Goal: Check status: Check status

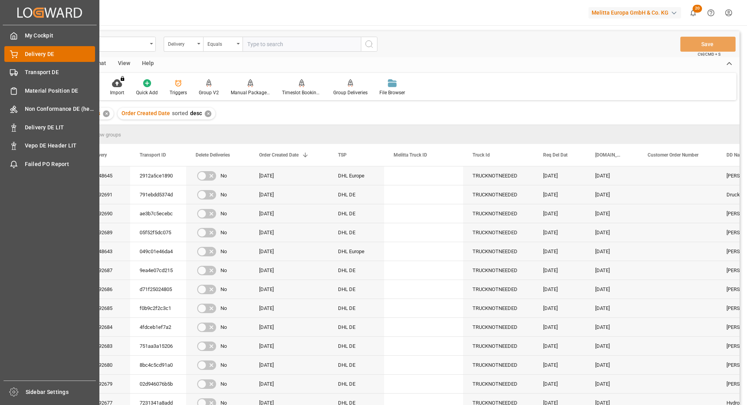
click at [18, 53] on div "Delivery DE Delivery DE" at bounding box center [49, 53] width 91 height 15
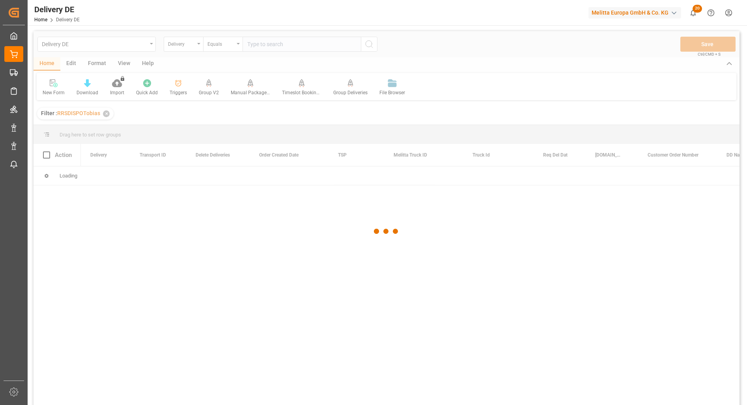
click at [279, 45] on div at bounding box center [387, 231] width 706 height 400
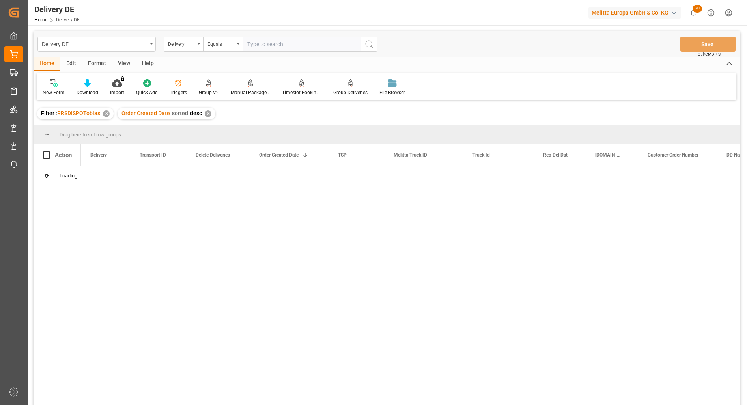
click at [270, 45] on input "text" at bounding box center [302, 44] width 118 height 15
paste input "92544312"
type input "92544312"
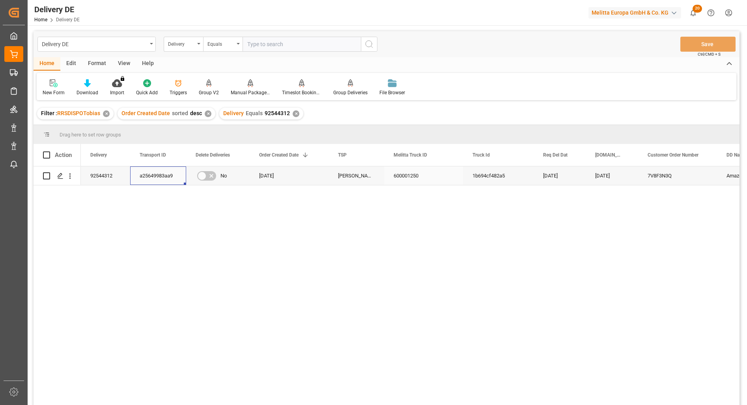
click at [155, 175] on div "a25649983aa9" at bounding box center [158, 175] width 56 height 19
click at [187, 47] on div "Delivery" at bounding box center [181, 43] width 27 height 9
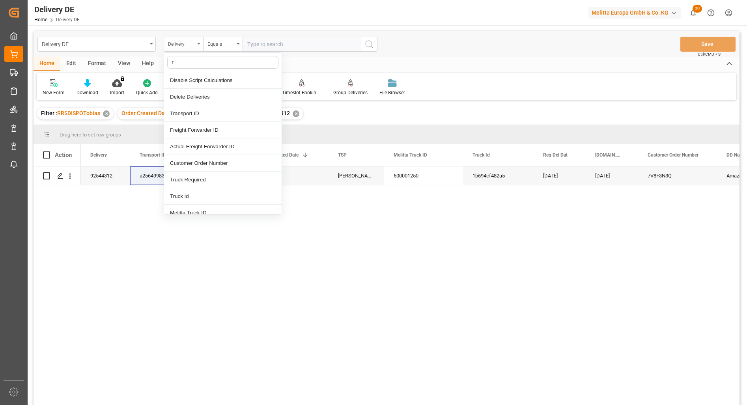
type input "tr"
click at [193, 78] on div "Transport ID" at bounding box center [223, 80] width 118 height 17
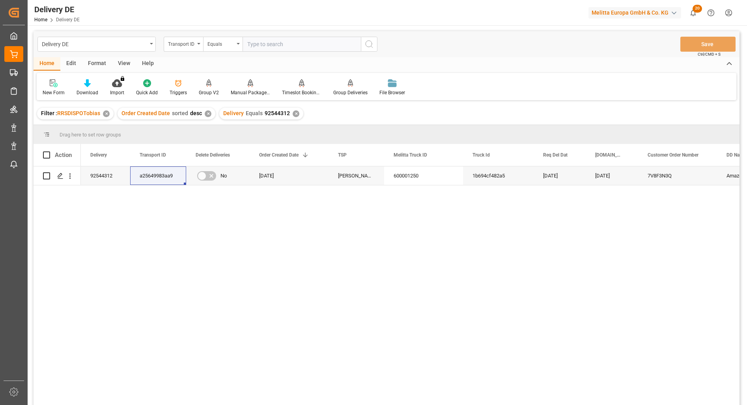
click at [284, 45] on input "text" at bounding box center [302, 44] width 118 height 15
paste input "a25649983aa9"
type input "a25649983aa9"
click at [368, 41] on circle "search button" at bounding box center [369, 44] width 6 height 6
click at [293, 112] on div "✕" at bounding box center [296, 113] width 7 height 7
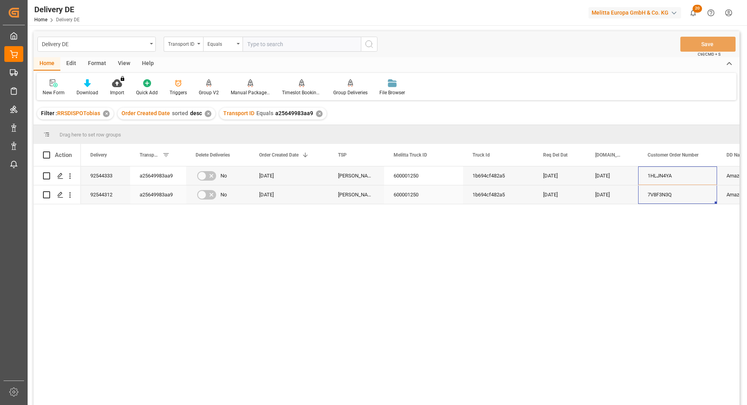
drag, startPoint x: 662, startPoint y: 175, endPoint x: 662, endPoint y: 198, distance: 23.3
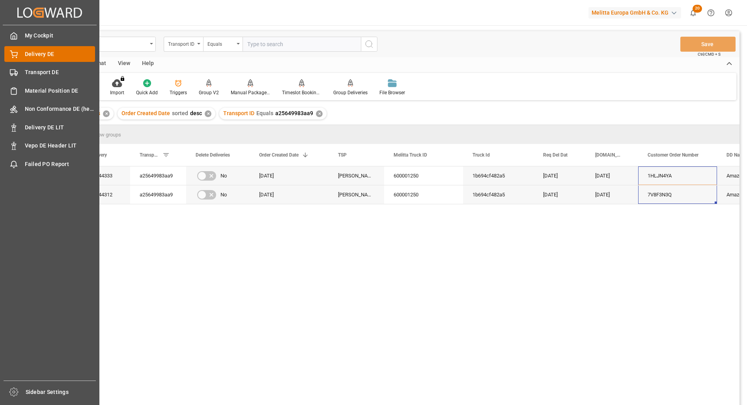
click at [33, 56] on span "Delivery DE" at bounding box center [60, 54] width 71 height 8
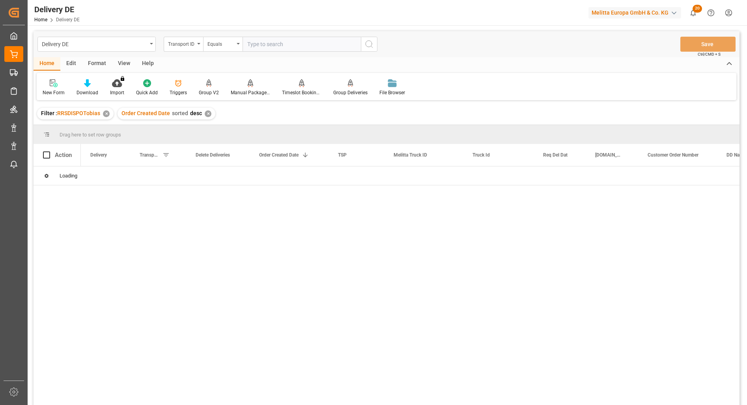
click at [280, 41] on input "text" at bounding box center [302, 44] width 118 height 15
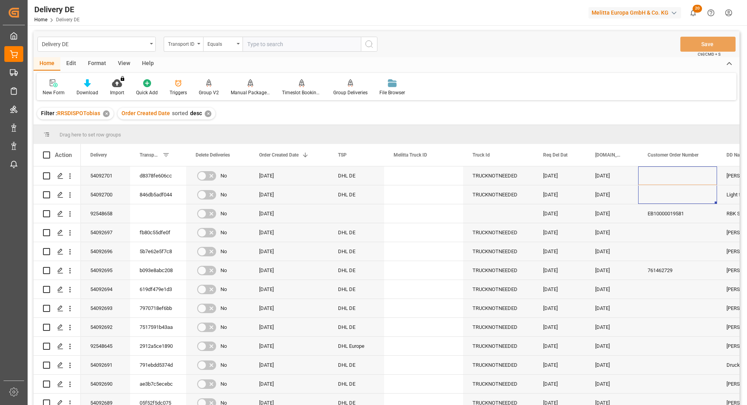
paste input "92544312"
type input "92544312"
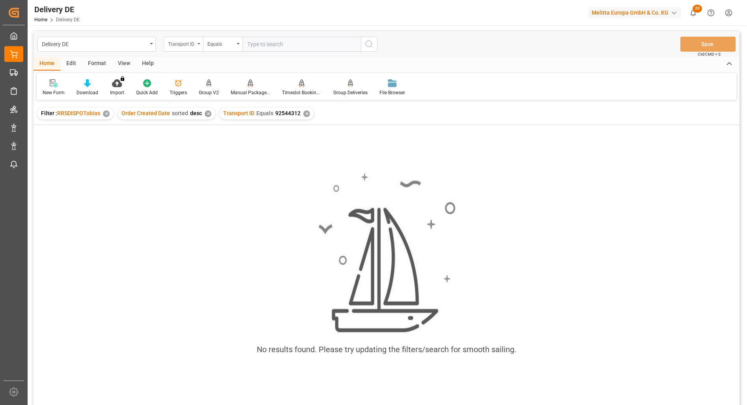
click at [187, 47] on div "Transport ID" at bounding box center [181, 43] width 27 height 9
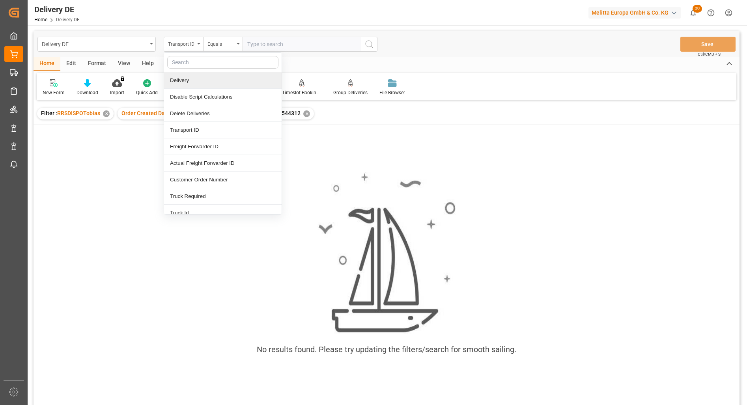
click at [201, 81] on div "Delivery" at bounding box center [223, 80] width 118 height 17
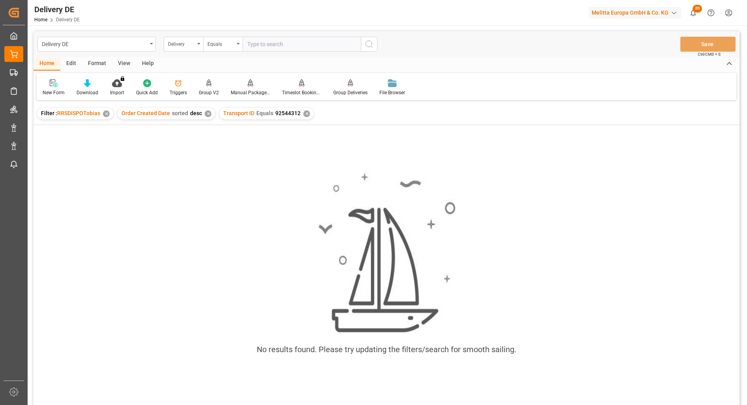
click at [278, 48] on input "text" at bounding box center [302, 44] width 118 height 15
paste input "92544312"
type input "92544312"
click at [303, 115] on div "✕" at bounding box center [306, 113] width 7 height 7
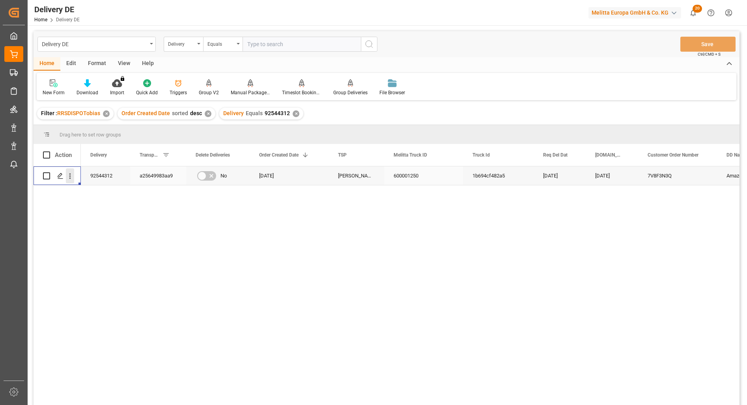
click at [68, 179] on icon "open menu" at bounding box center [70, 176] width 8 height 8
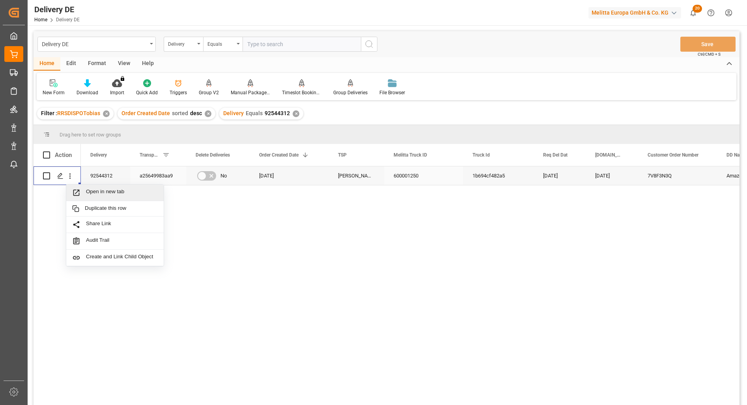
click at [99, 189] on span "Open in new tab" at bounding box center [122, 192] width 72 height 8
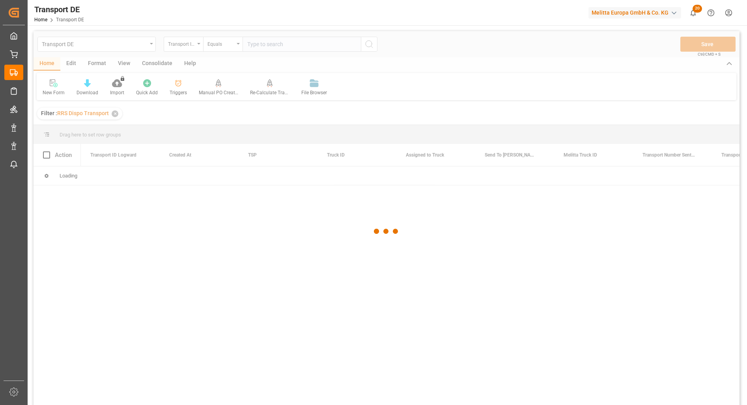
click at [473, 22] on div "Transport DE Home Transport DE Melitta Europa GmbH & Co. KG 20 Notifications On…" at bounding box center [384, 12] width 725 height 25
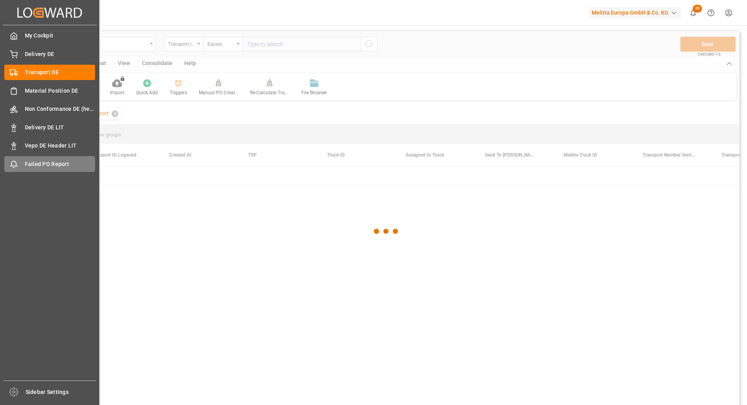
click at [30, 163] on span "Failed PO Report" at bounding box center [60, 164] width 71 height 8
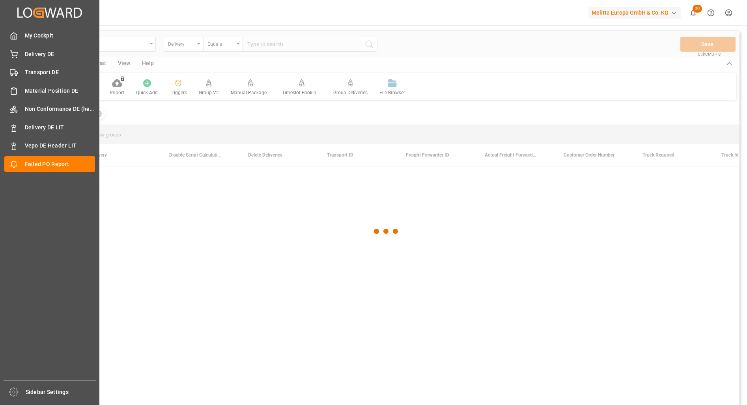
click at [46, 99] on div "My Cockpit My Cockpit Delivery DE Delivery DE Transport DE Transport DE Materia…" at bounding box center [50, 202] width 94 height 355
click at [48, 112] on span "Non Conformance DE (header)" at bounding box center [60, 109] width 71 height 8
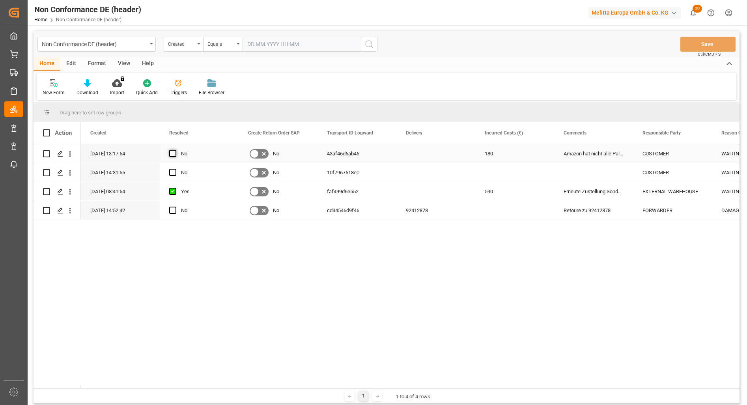
click at [174, 154] on span "Press SPACE to select this row." at bounding box center [172, 153] width 7 height 7
click at [175, 150] on input "Press SPACE to select this row." at bounding box center [175, 150] width 0 height 0
click at [714, 42] on button "Save" at bounding box center [707, 44] width 55 height 15
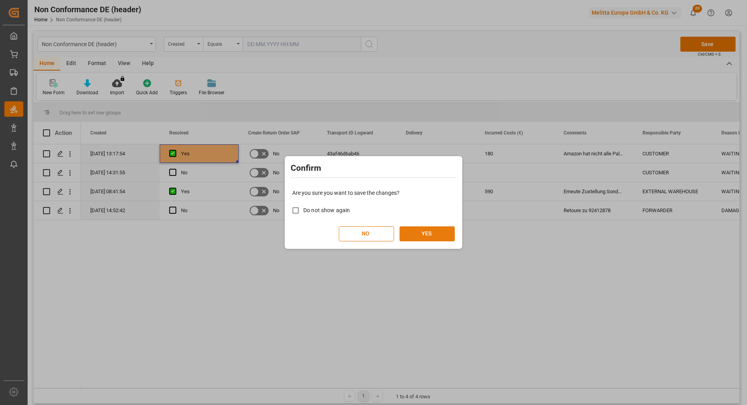
click at [422, 231] on button "YES" at bounding box center [426, 233] width 55 height 15
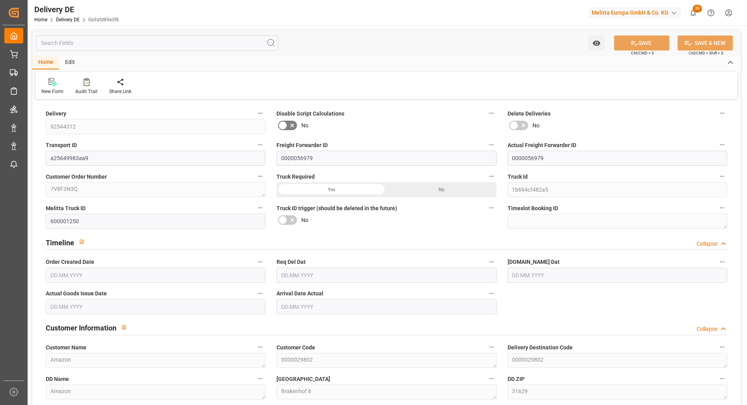
type input "1"
type input "0.75"
type input "5.088"
type input "30.826"
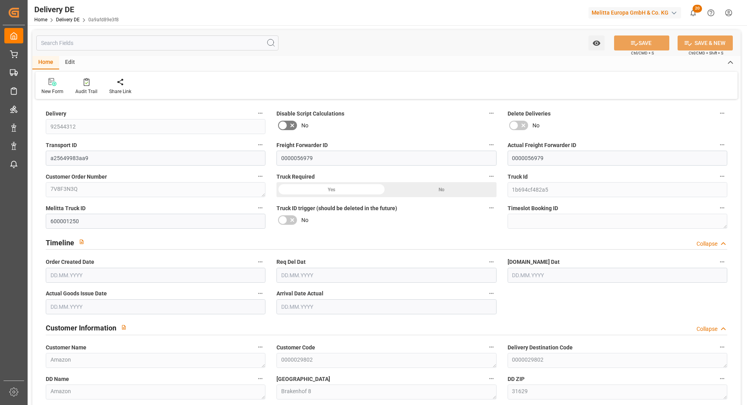
type input "191.258"
type input "30.07.2025"
type input "06.08.2025"
type input "04.08.2025"
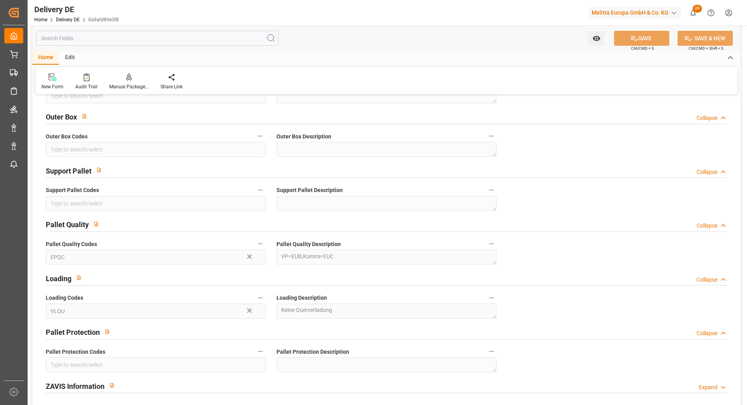
scroll to position [946, 0]
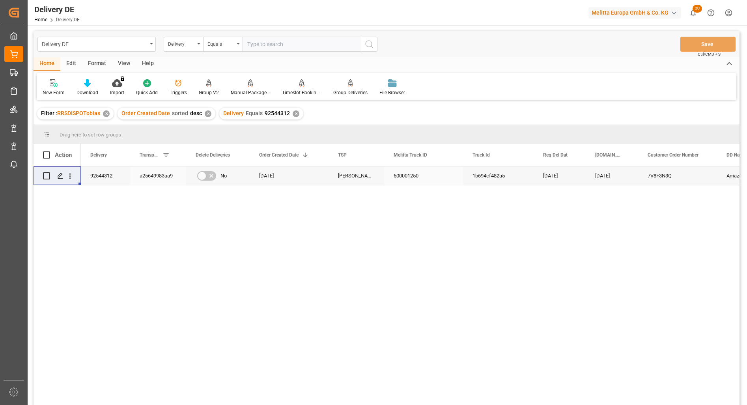
click at [274, 45] on input "text" at bounding box center [302, 44] width 118 height 15
paste input "761453242"
drag, startPoint x: 276, startPoint y: 47, endPoint x: 126, endPoint y: 41, distance: 150.0
click at [126, 41] on div "Delivery DE Delivery Equals 761453242" at bounding box center [207, 44] width 340 height 15
paste input "92529317"
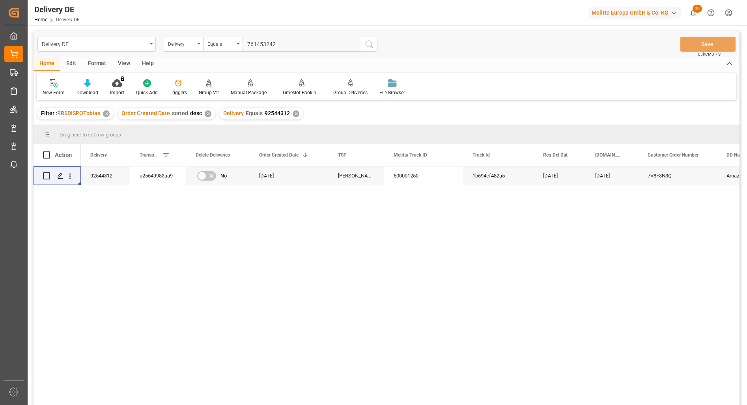
type input "92529317"
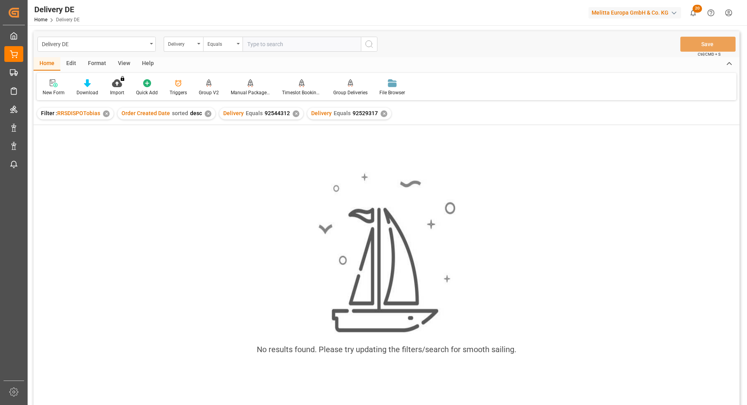
click at [293, 115] on div "✕" at bounding box center [296, 113] width 7 height 7
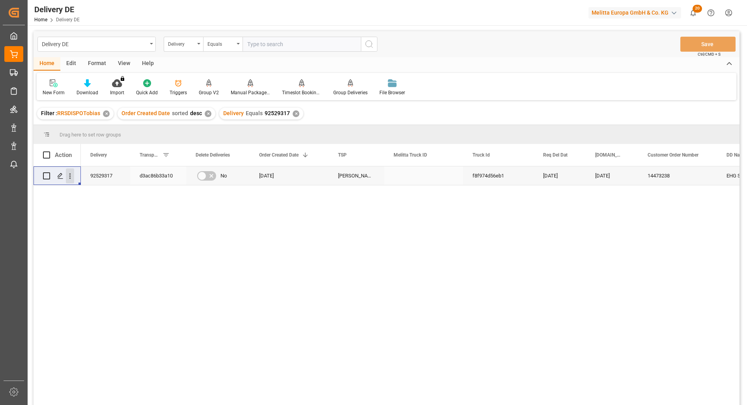
click at [70, 176] on icon "open menu" at bounding box center [70, 177] width 2 height 6
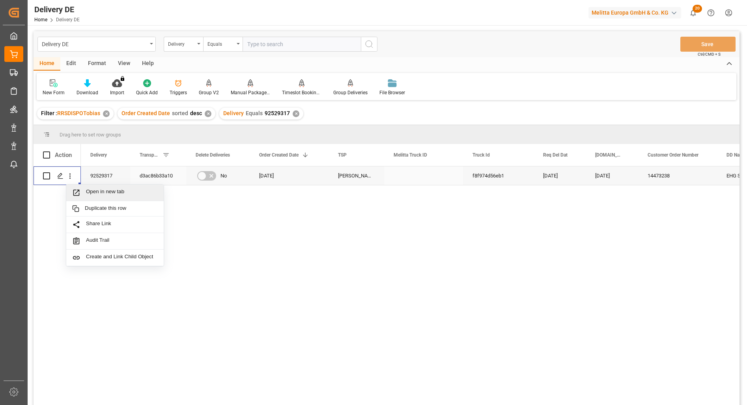
click at [96, 193] on span "Open in new tab" at bounding box center [122, 192] width 72 height 8
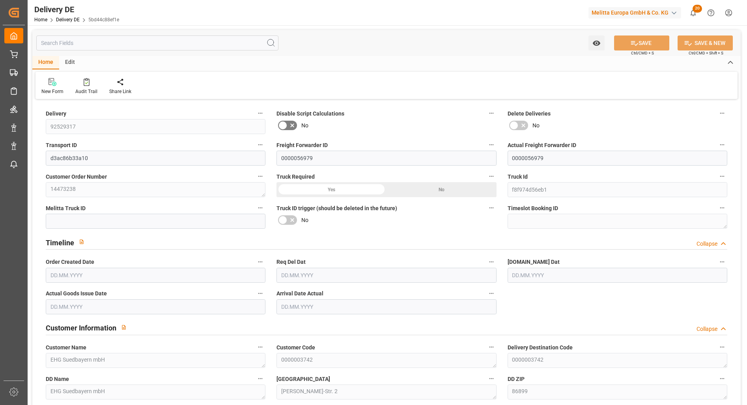
type input "28"
type input "14"
type input "3546.938"
type input "5200.8"
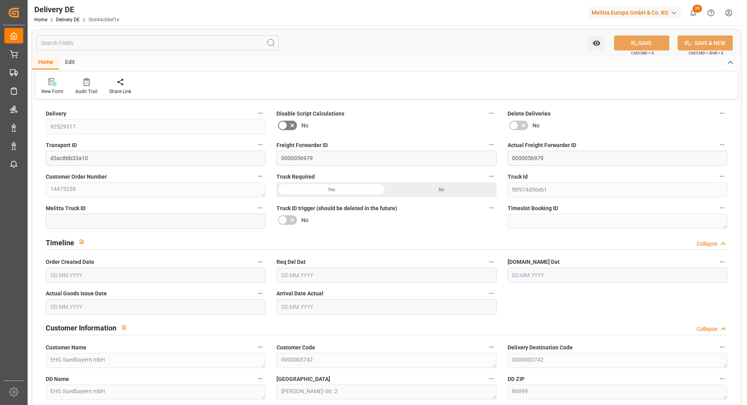
type input "22472.88"
type input "10.06.2025"
type input "[DATE]"
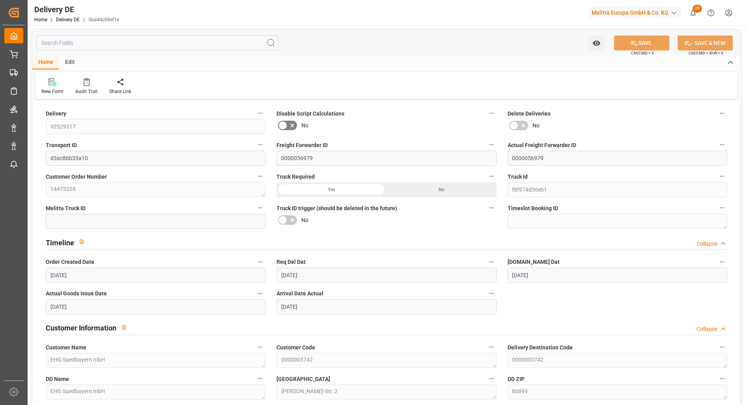
type input "[DATE]"
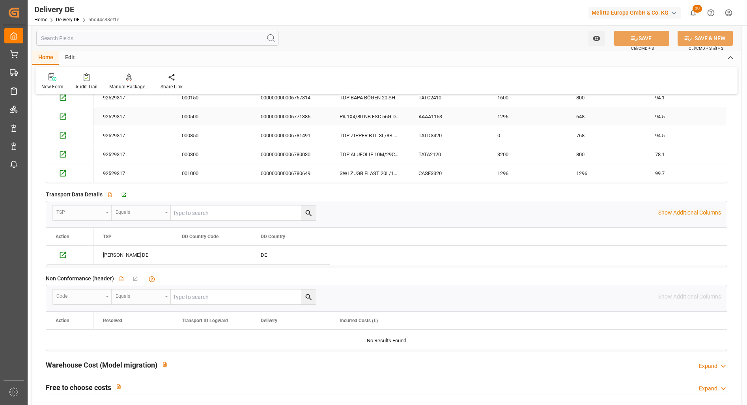
scroll to position [1498, 0]
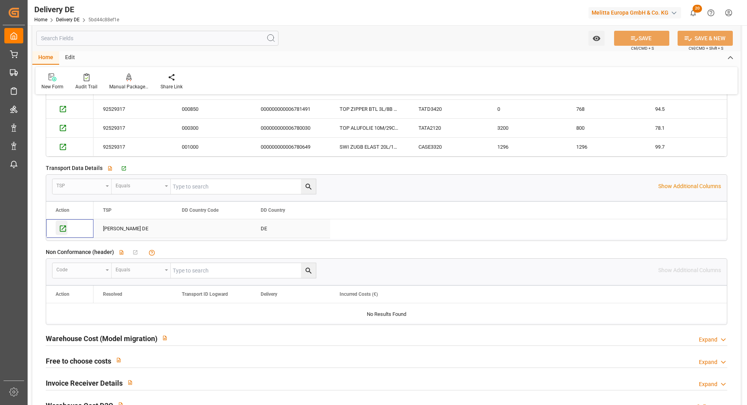
click at [61, 228] on icon "Press SPACE to select this row." at bounding box center [63, 228] width 8 height 8
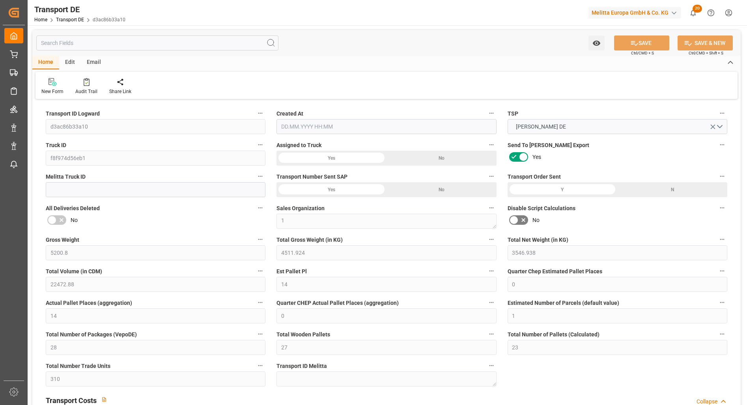
type input "5200.8"
type input "4511.924"
type input "3546.938"
type input "22472.88"
type input "14"
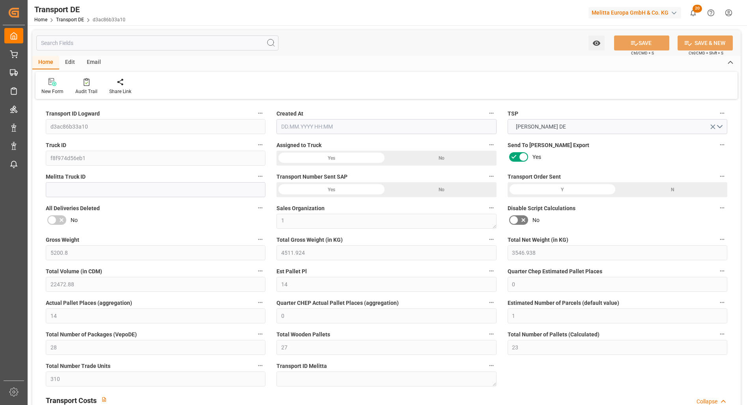
type input "0"
type input "14"
type input "0"
type input "1"
type input "28"
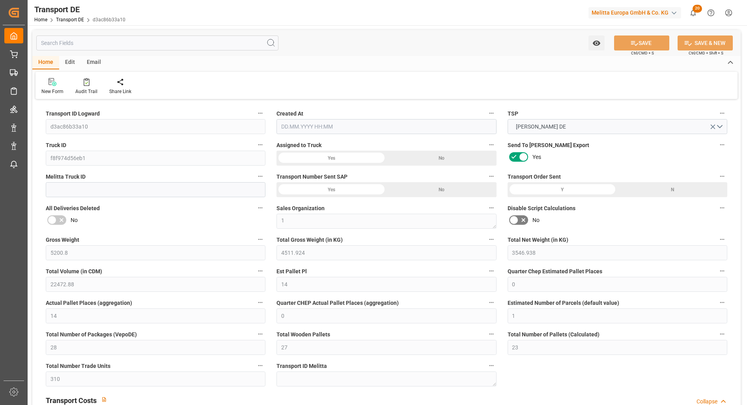
type input "27"
type input "23"
type input "310"
type input "0"
type input "628.09"
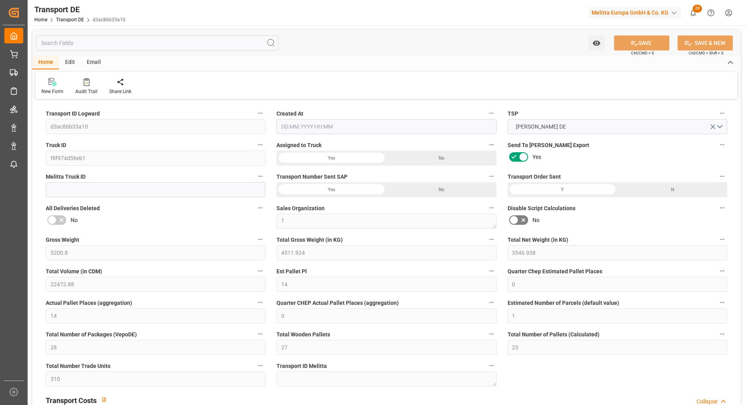
type input "180.243"
type input "628.09"
type input "602.9664"
type input "86"
type input "28"
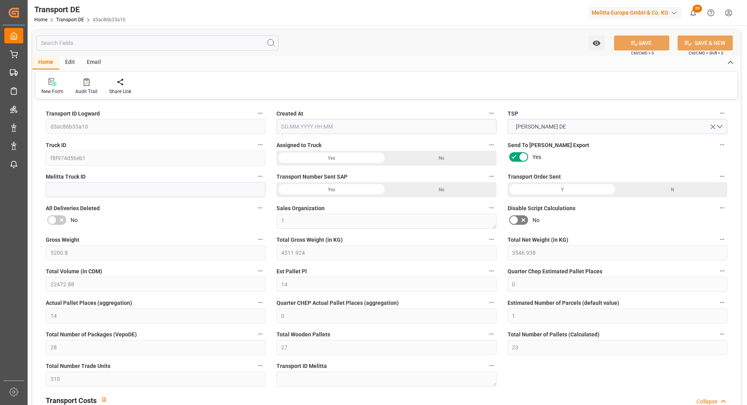
type input "0"
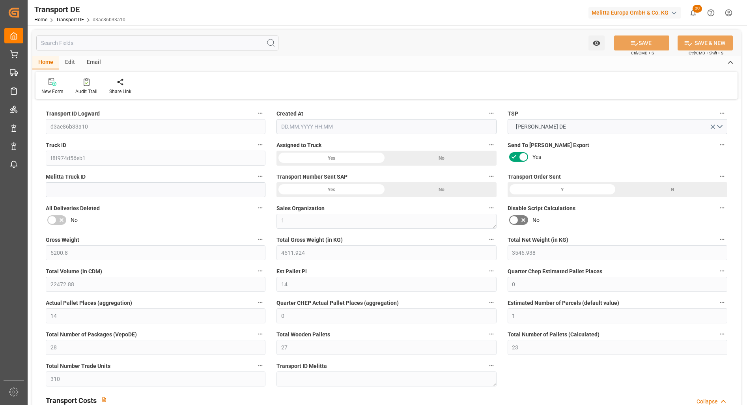
type input "0"
type input "-25.1236"
type input "0"
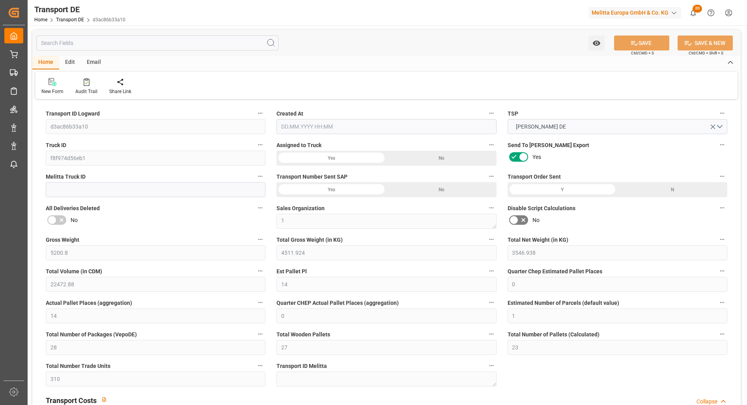
type input "0"
type input "4511.924"
type input "10767.6795"
type input "21"
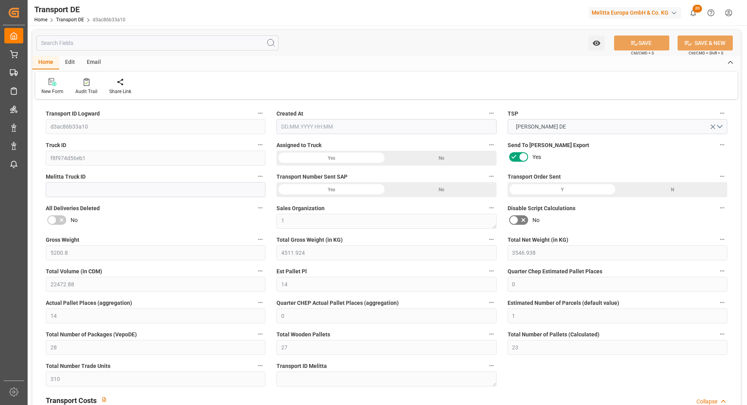
type input "80"
type input "0"
type input "6"
type input "20"
type input "0"
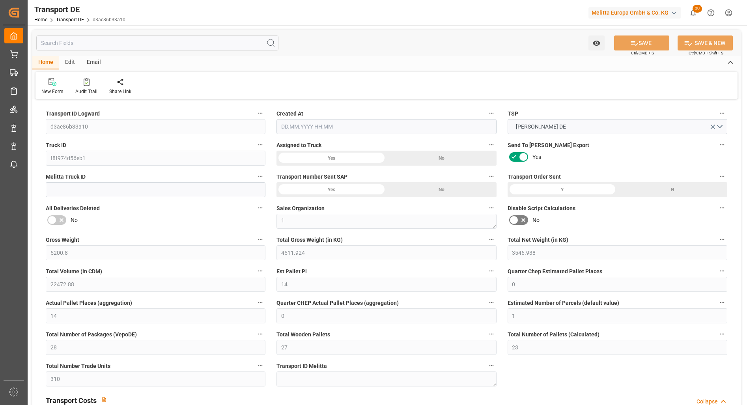
type input "0"
type input "1"
type input "0"
type input "1"
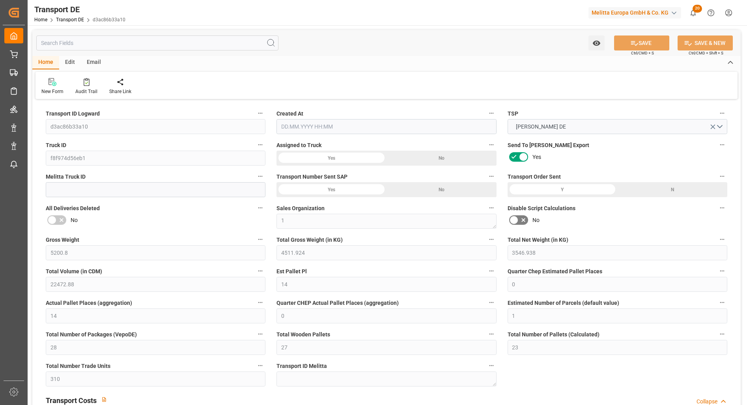
type input "2114"
type input "783.2094"
type input "[DATE] 21:02"
type input "[DATE]"
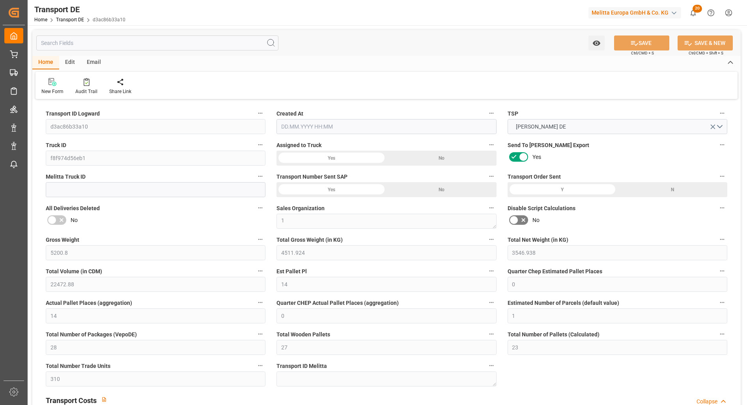
type input "[DATE]"
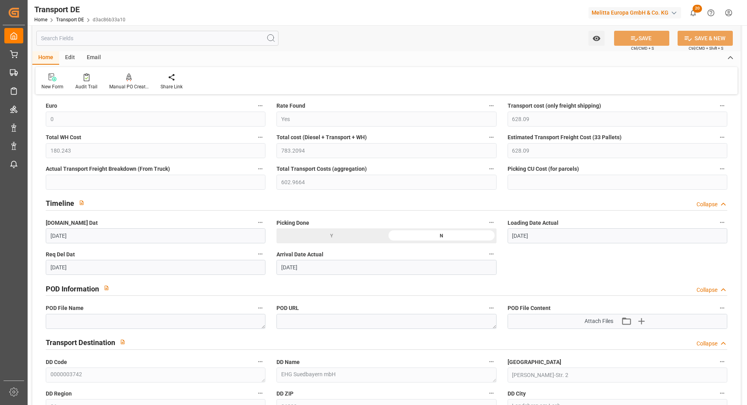
scroll to position [315, 0]
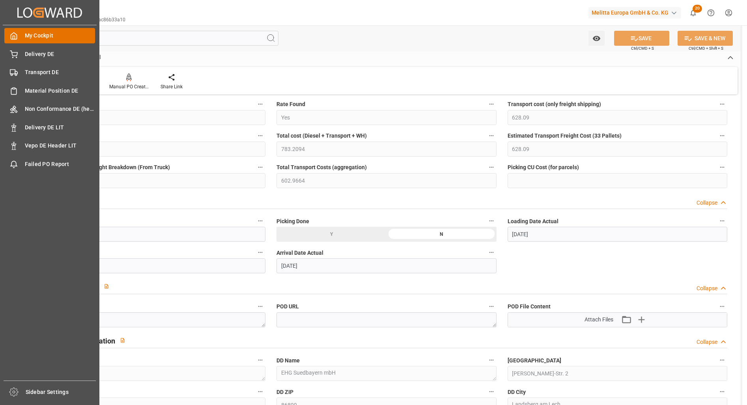
click at [48, 40] on span "My Cockpit" at bounding box center [60, 36] width 71 height 8
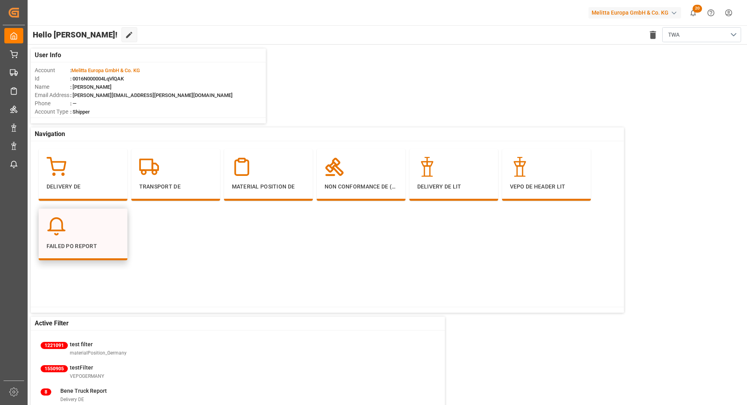
click at [80, 240] on div "Failed PO Report" at bounding box center [83, 233] width 73 height 34
